Goal: Task Accomplishment & Management: Complete application form

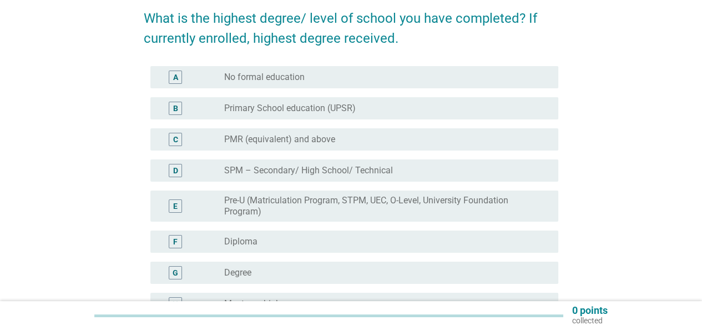
scroll to position [111, 0]
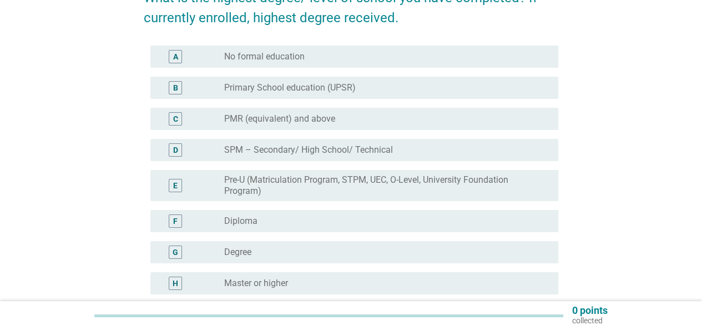
click at [403, 250] on div "radio_button_unchecked Degree" at bounding box center [382, 252] width 317 height 11
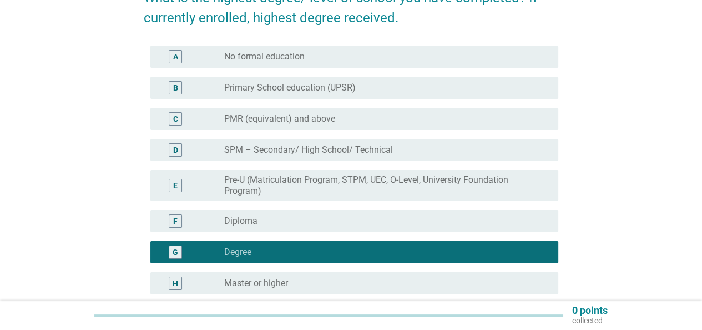
scroll to position [221, 0]
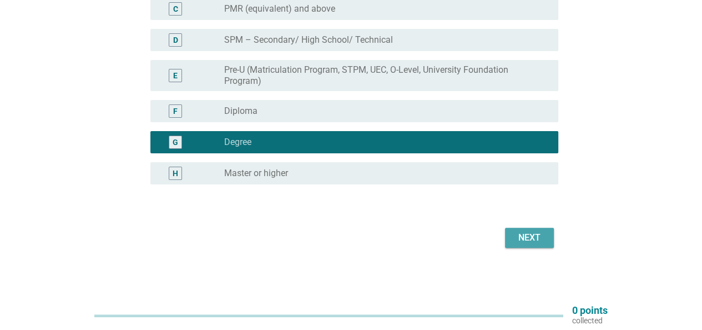
click at [540, 243] on div "Next" at bounding box center [529, 237] width 31 height 13
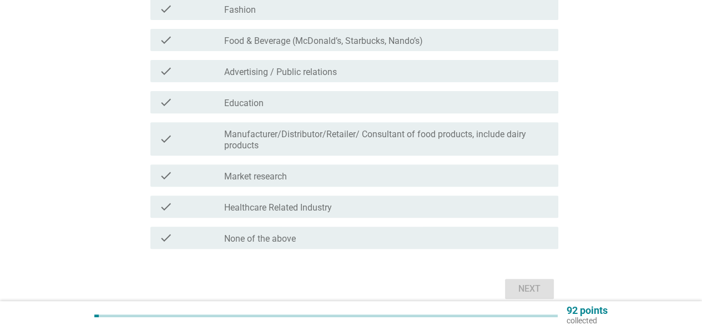
scroll to position [333, 0]
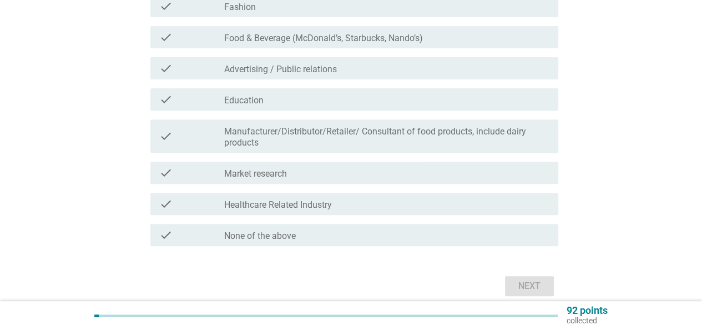
click at [363, 138] on label "Manufacturer/Distributor/Retailer/ Consultant of food products, include dairy p…" at bounding box center [386, 137] width 325 height 22
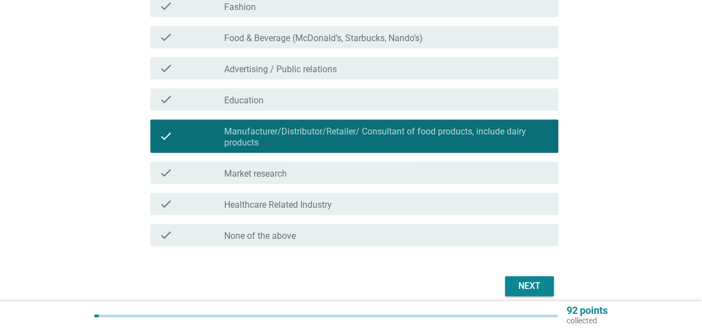
click at [522, 279] on div "Next" at bounding box center [529, 285] width 31 height 13
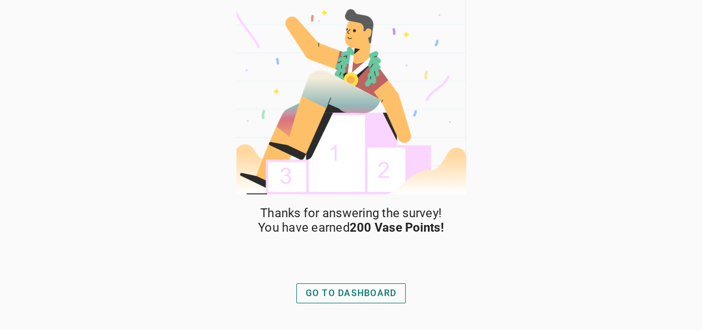
click at [395, 294] on div "GO TO DASHBOARD" at bounding box center [351, 293] width 91 height 13
